Goal: Check status: Check status

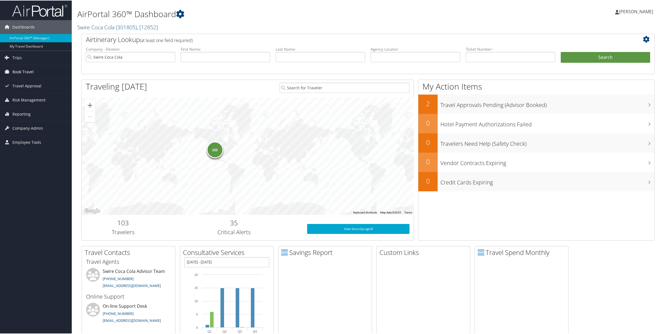
click at [17, 70] on span "Book Travel" at bounding box center [22, 71] width 21 height 14
click at [18, 58] on span "Trips" at bounding box center [16, 57] width 9 height 14
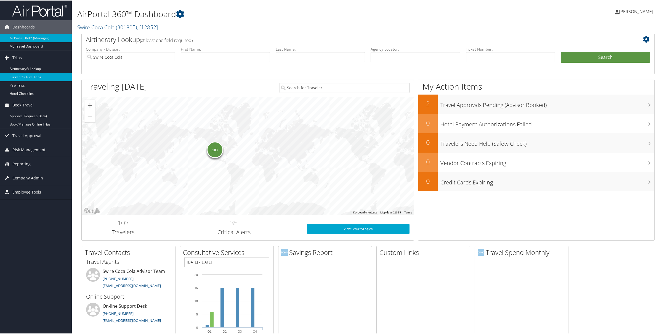
click at [26, 75] on link "Current/Future Trips" at bounding box center [36, 76] width 72 height 8
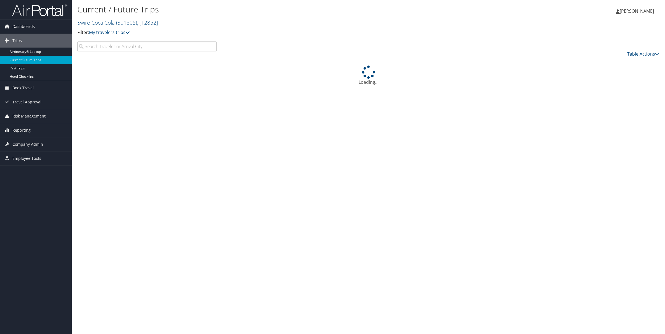
click at [176, 50] on input "search" at bounding box center [146, 46] width 139 height 10
type input ","
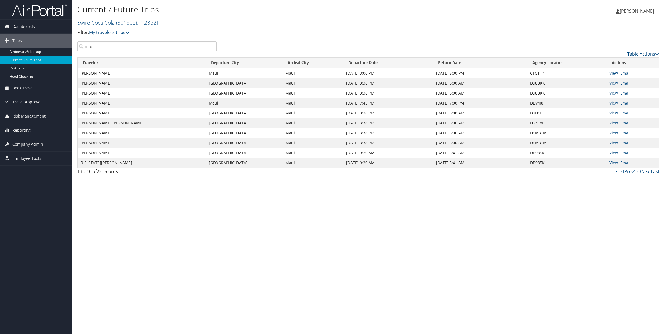
type input "maui"
click at [613, 152] on link "View" at bounding box center [613, 152] width 9 height 5
click at [650, 173] on link "Next" at bounding box center [646, 171] width 10 height 6
click at [612, 84] on link "View" at bounding box center [613, 82] width 9 height 5
click at [613, 164] on link "View" at bounding box center [613, 162] width 9 height 5
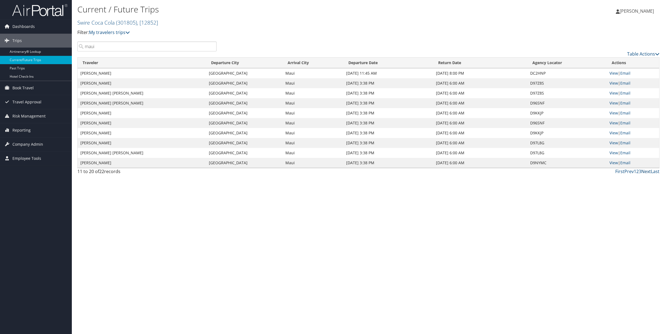
click at [648, 172] on link "Next" at bounding box center [646, 171] width 10 height 6
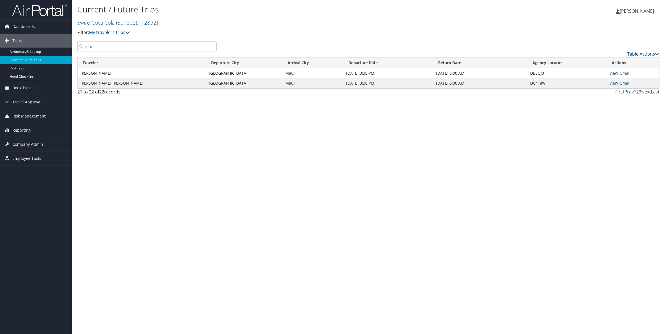
click at [612, 72] on link "View" at bounding box center [613, 72] width 9 height 5
click at [629, 91] on link "Prev" at bounding box center [628, 92] width 9 height 6
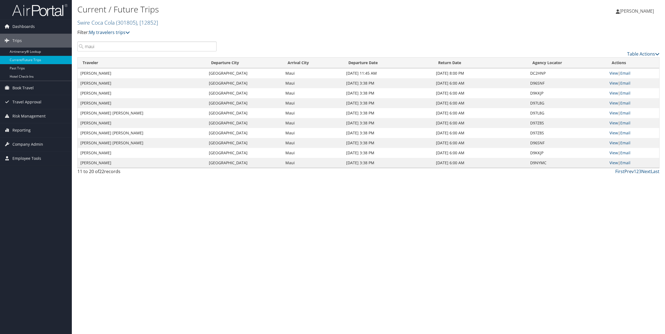
click at [630, 172] on link "Prev" at bounding box center [628, 171] width 9 height 6
click at [627, 172] on link "Prev" at bounding box center [628, 171] width 9 height 6
click at [647, 174] on link "Next" at bounding box center [646, 171] width 10 height 6
click at [613, 122] on link "View" at bounding box center [613, 122] width 9 height 5
click at [614, 84] on link "View" at bounding box center [613, 82] width 9 height 5
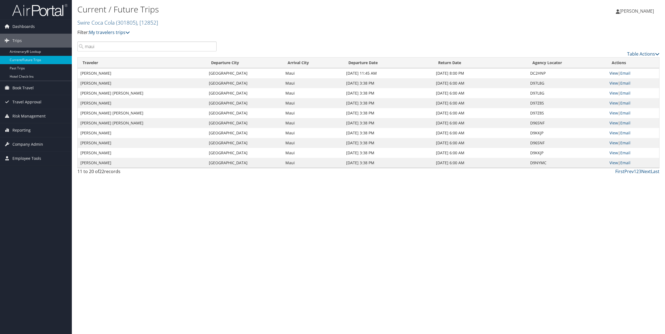
click at [612, 74] on link "View" at bounding box center [613, 72] width 9 height 5
click at [611, 132] on link "View" at bounding box center [613, 132] width 9 height 5
click at [643, 172] on link "Next" at bounding box center [646, 171] width 10 height 6
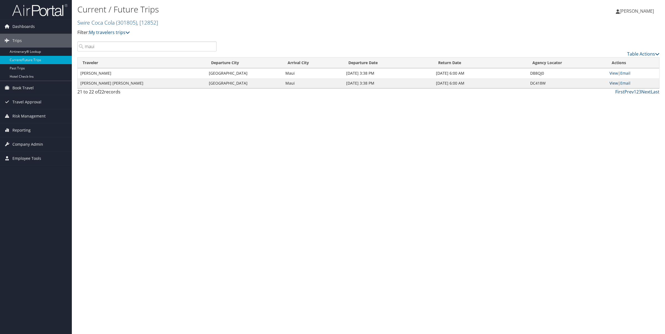
click at [612, 84] on link "View" at bounding box center [613, 82] width 9 height 5
click at [626, 93] on link "Prev" at bounding box center [628, 92] width 9 height 6
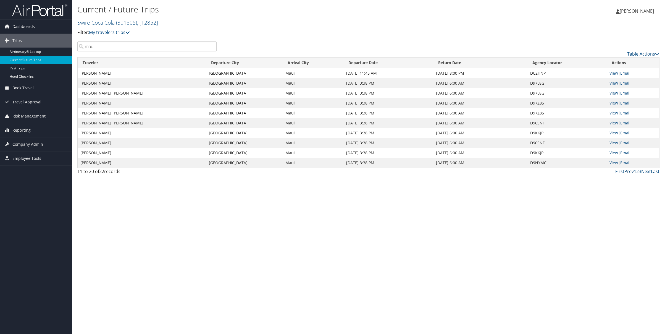
click at [628, 172] on link "Prev" at bounding box center [628, 171] width 9 height 6
click at [610, 134] on link "View" at bounding box center [613, 132] width 9 height 5
click at [612, 122] on link "View" at bounding box center [613, 122] width 9 height 5
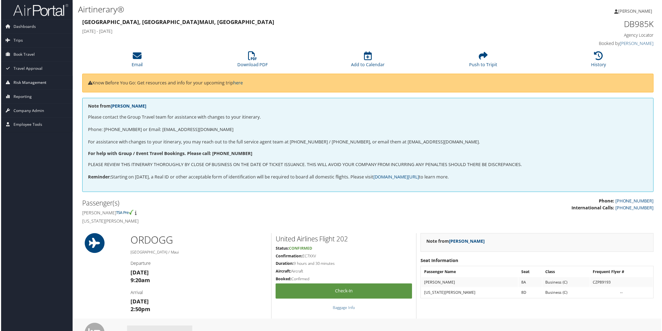
scroll to position [0, 3]
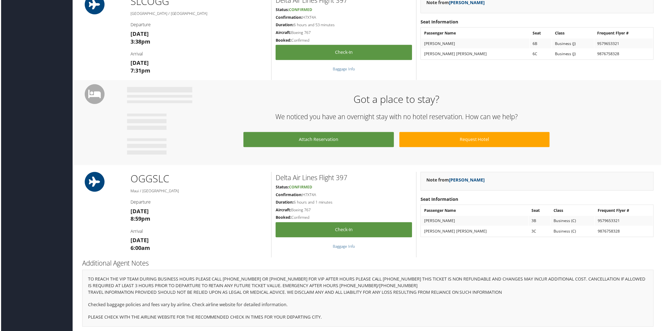
scroll to position [78, 0]
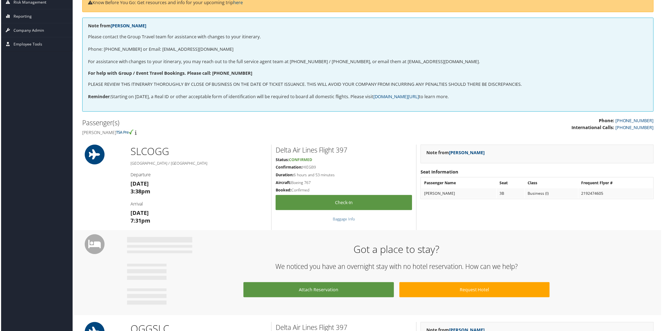
scroll to position [80, 0]
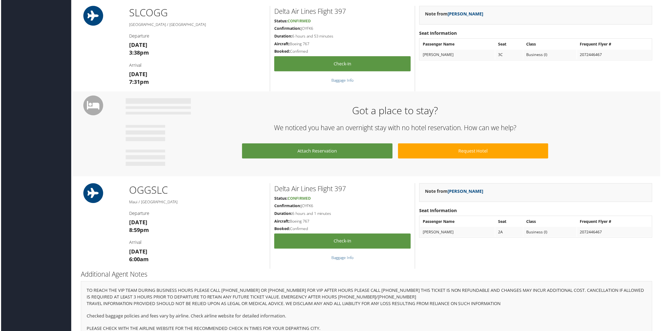
scroll to position [234, 1]
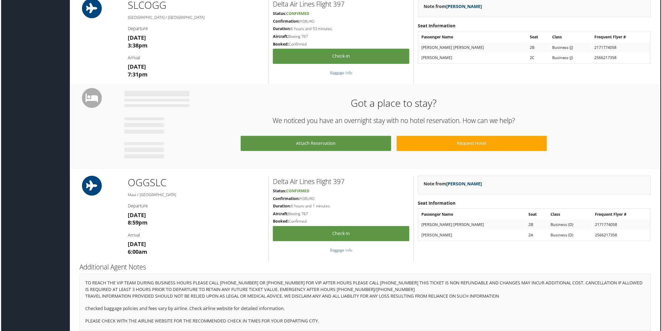
scroll to position [236, 0]
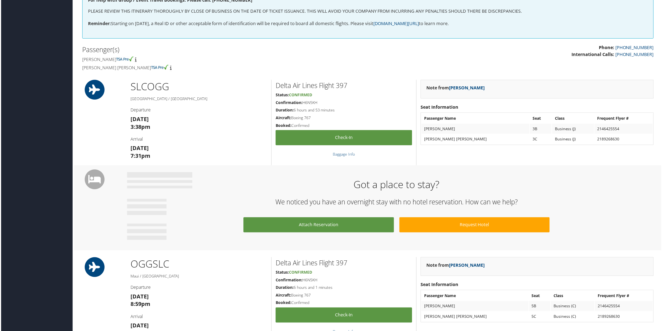
scroll to position [125, 0]
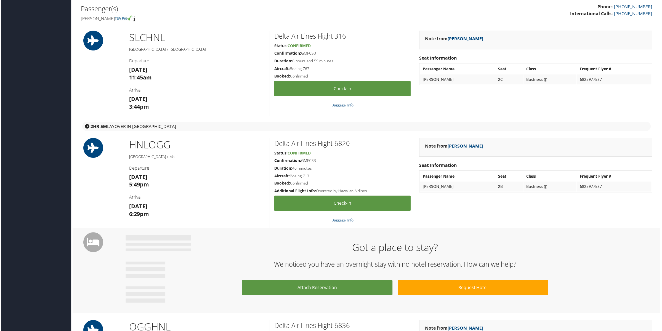
scroll to position [195, 1]
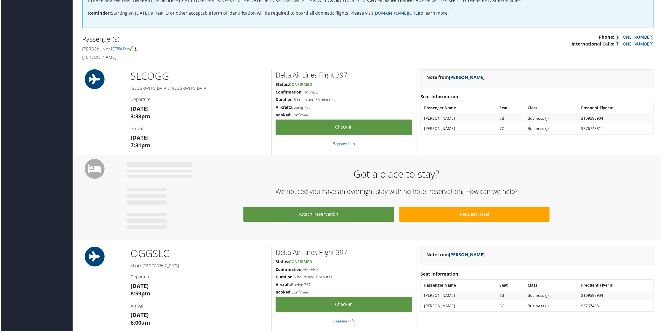
scroll to position [212, 0]
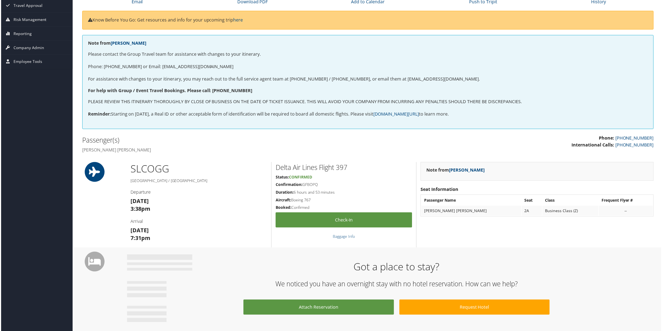
scroll to position [63, 0]
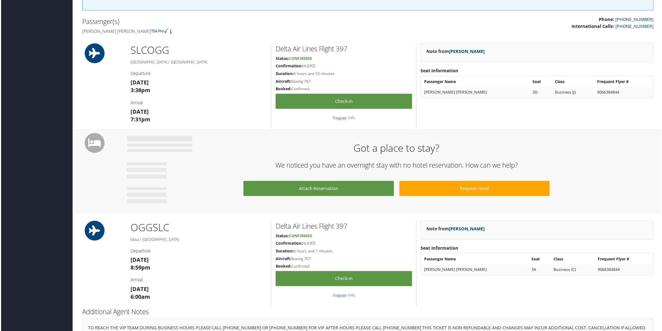
scroll to position [195, 0]
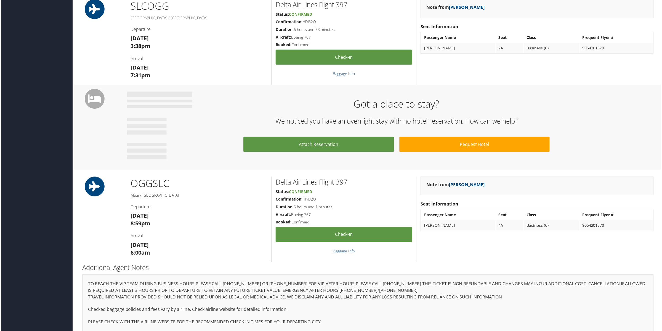
scroll to position [234, 0]
